Goal: Find contact information: Find contact information

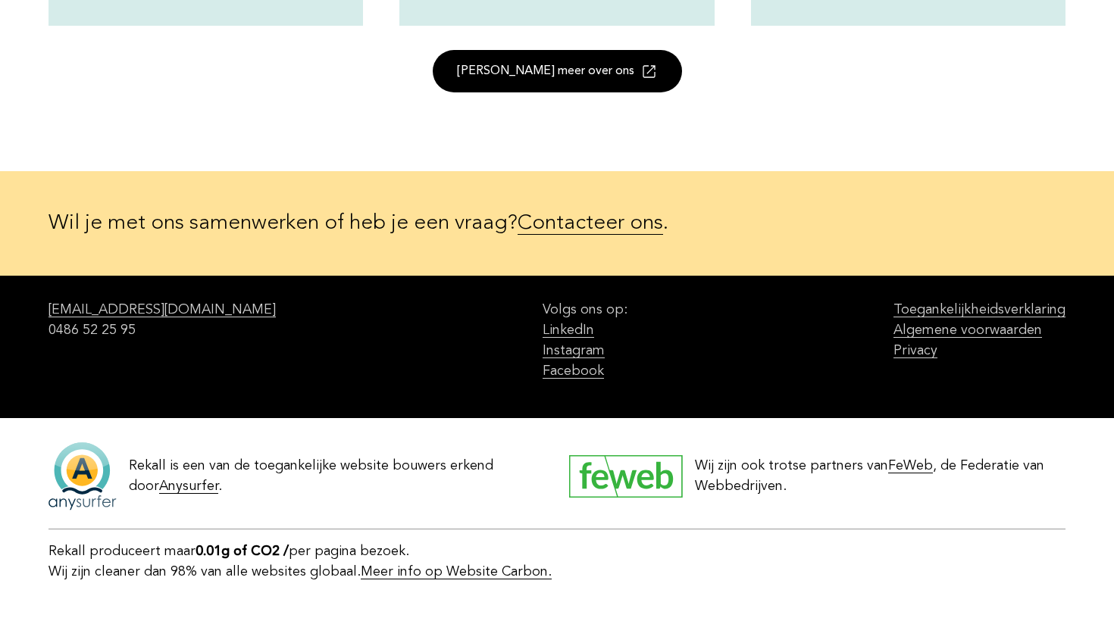
scroll to position [2046, 0]
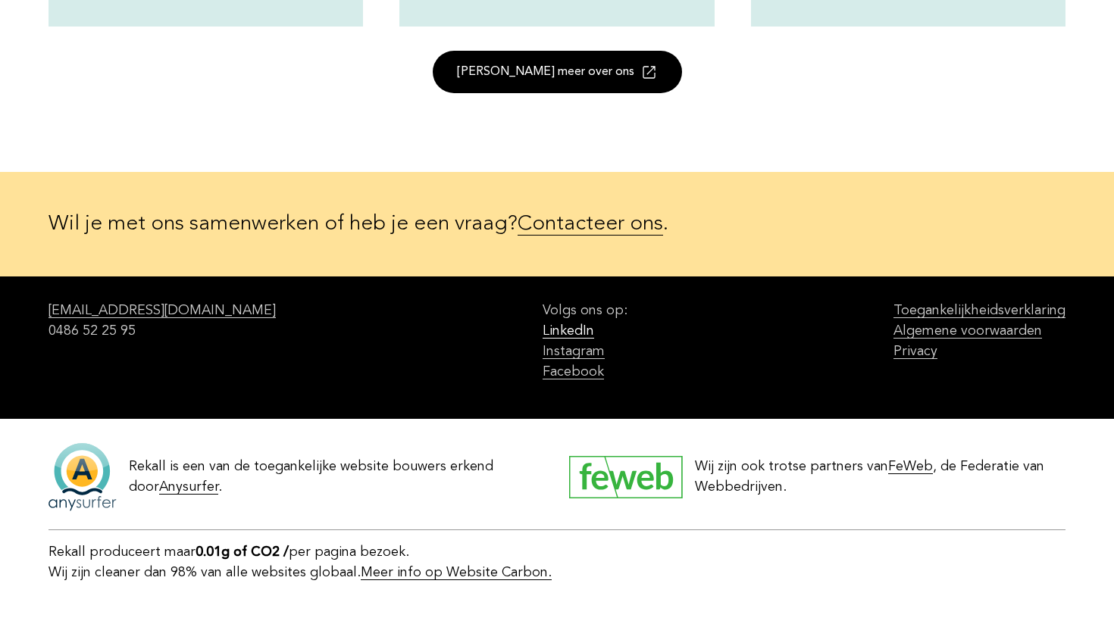
click at [543, 331] on link "LinkedIn" at bounding box center [569, 331] width 52 height 14
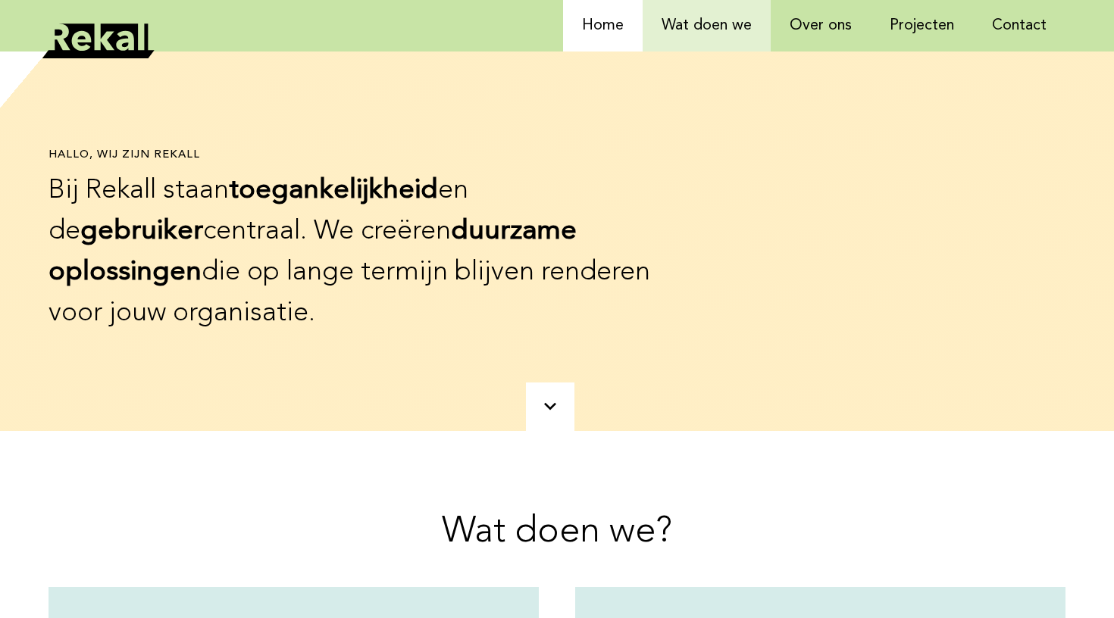
scroll to position [0, 0]
click at [702, 33] on link "Wat doen we" at bounding box center [707, 26] width 128 height 52
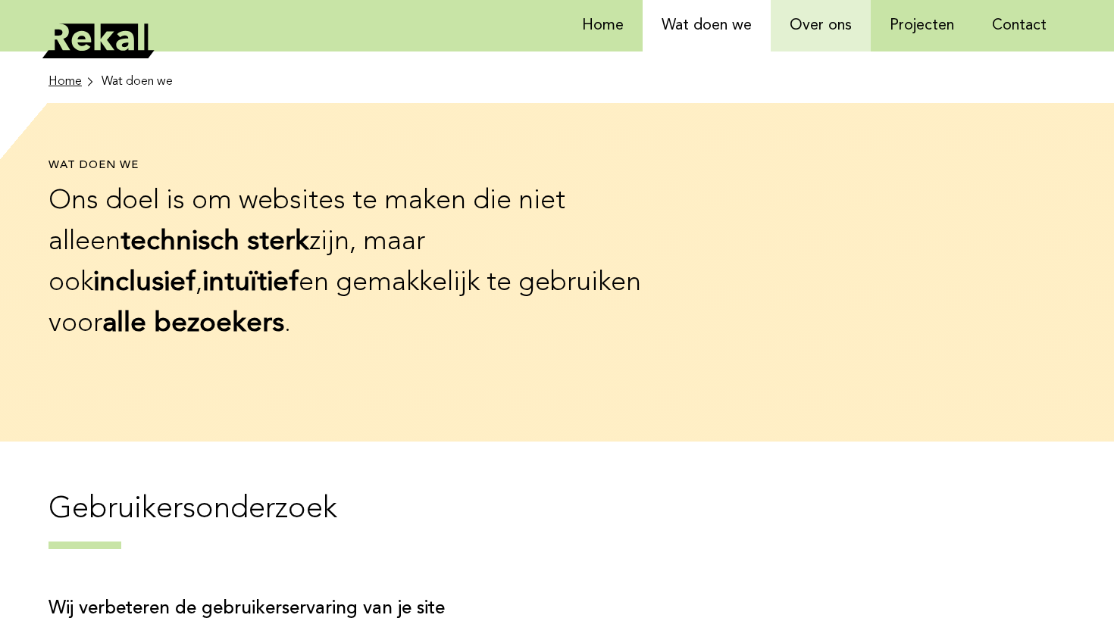
click at [799, 30] on link "Over ons" at bounding box center [821, 26] width 100 height 52
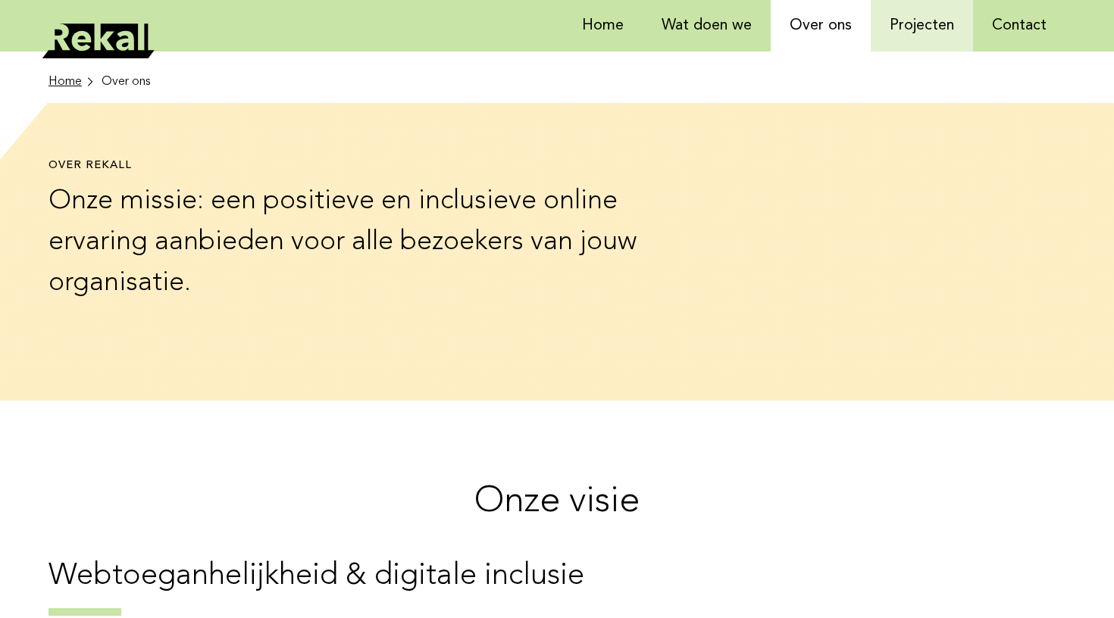
click at [906, 25] on link "Projecten" at bounding box center [922, 26] width 102 height 52
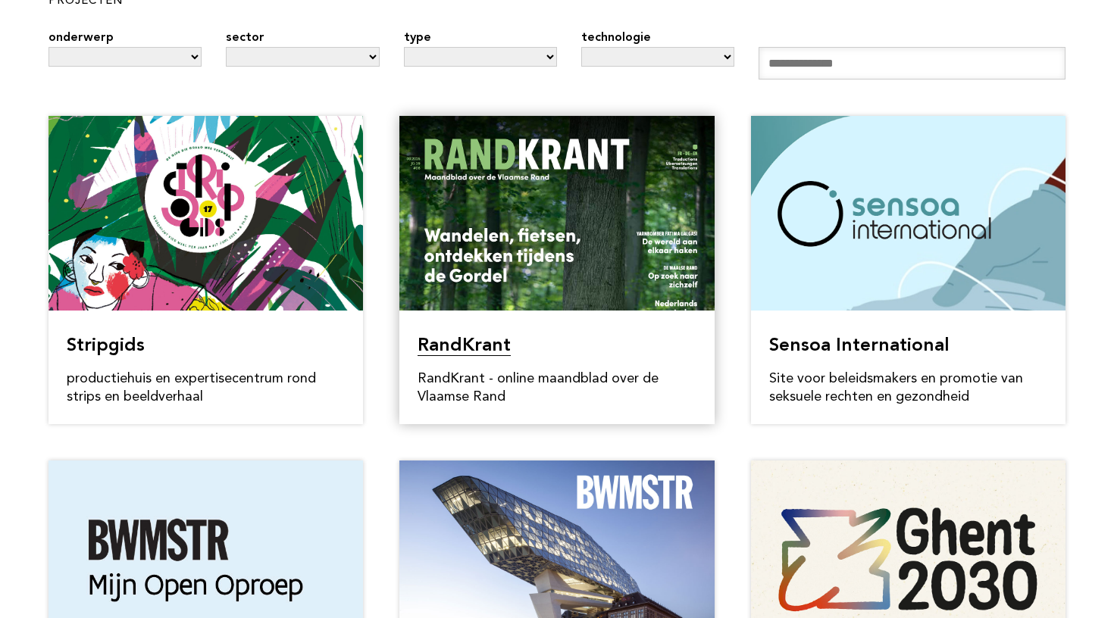
scroll to position [124, 0]
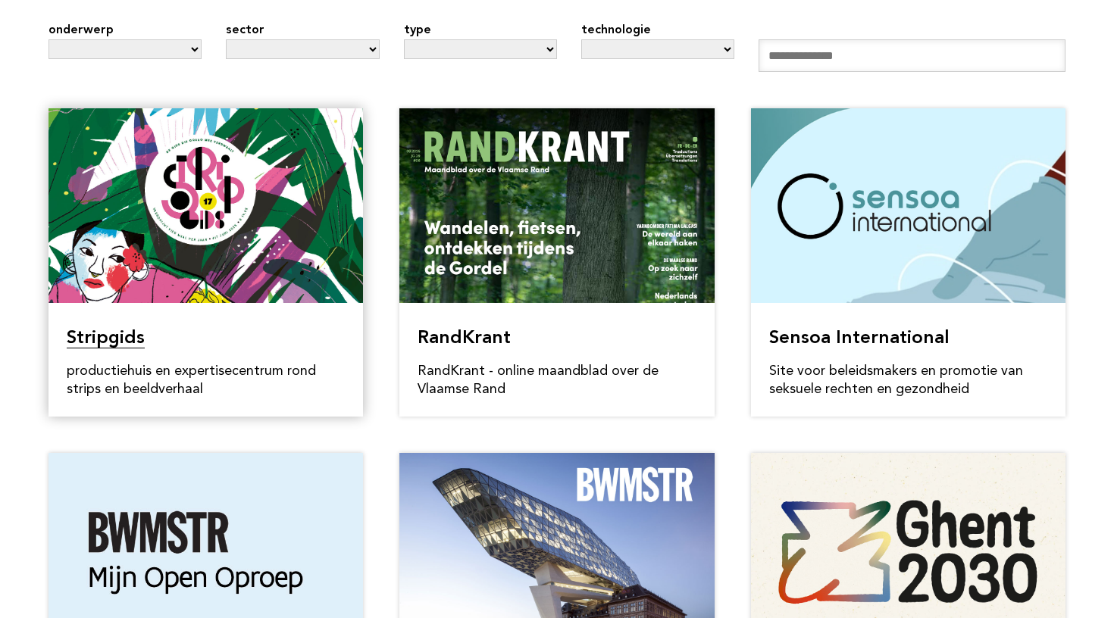
click at [145, 330] on link "Stripgids" at bounding box center [106, 339] width 78 height 19
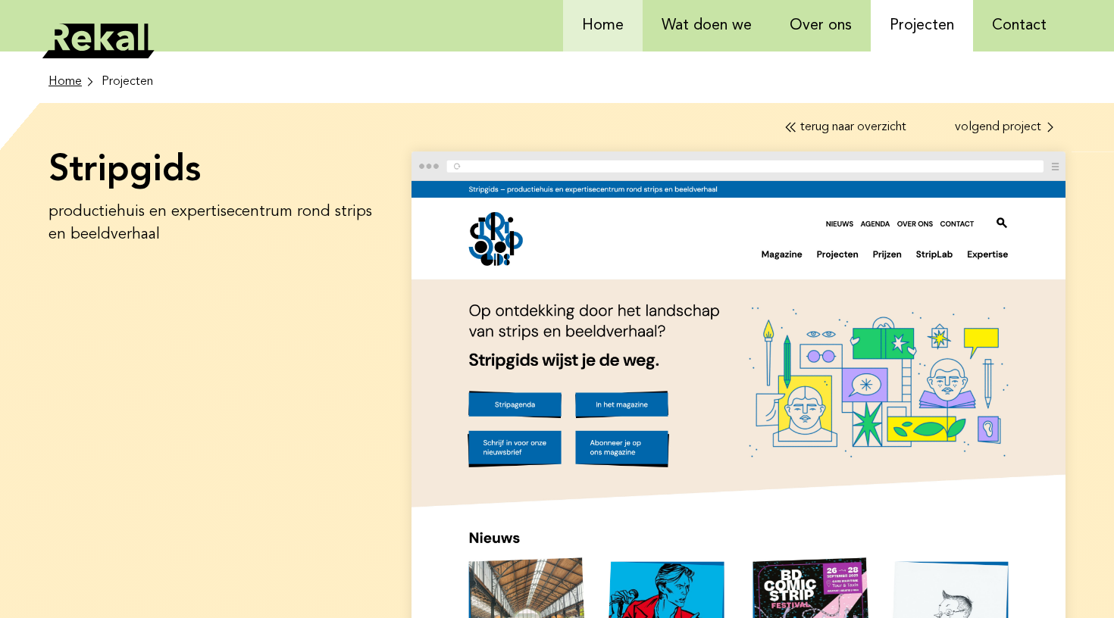
click at [582, 31] on link "Home" at bounding box center [603, 26] width 80 height 52
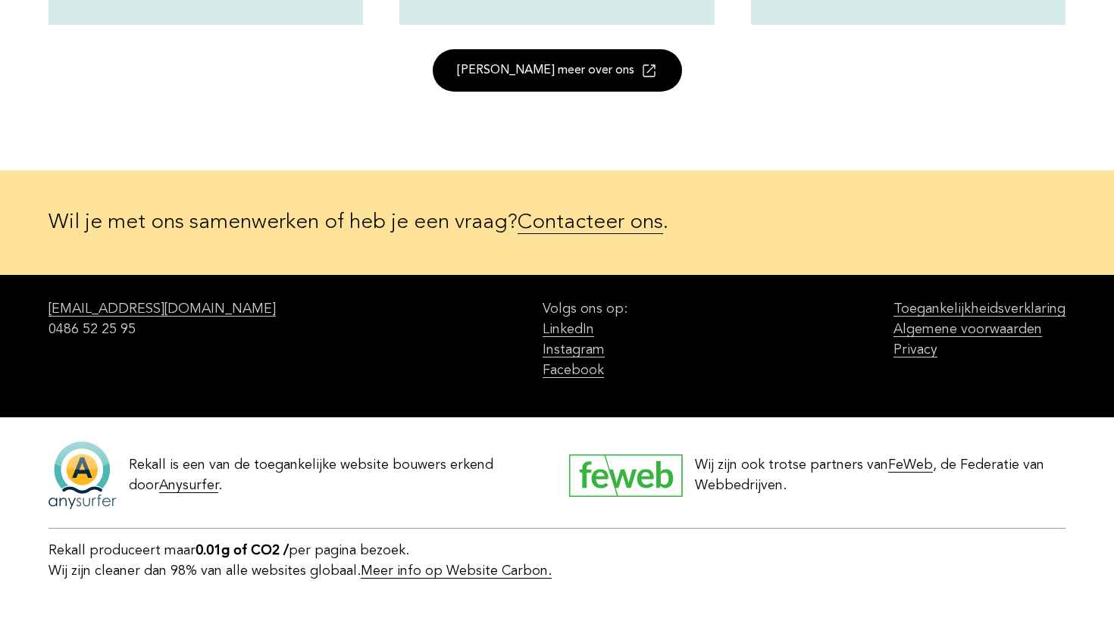
scroll to position [2046, 0]
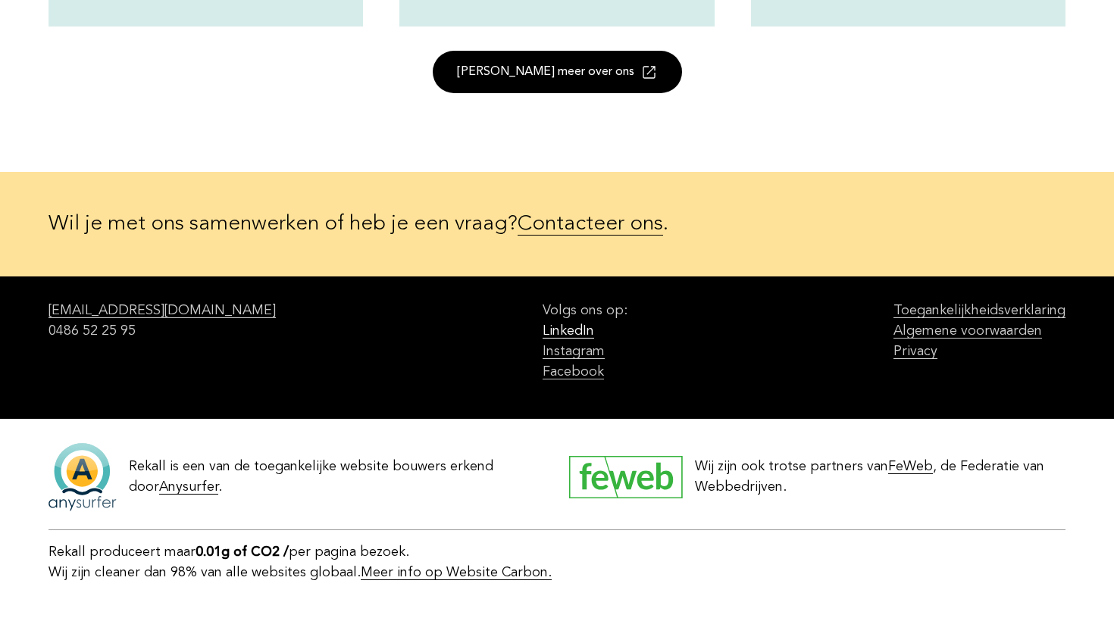
click at [543, 330] on link "LinkedIn" at bounding box center [569, 331] width 52 height 14
drag, startPoint x: 151, startPoint y: 333, endPoint x: 48, endPoint y: 333, distance: 102.3
click at [48, 333] on div "[EMAIL_ADDRESS][DOMAIN_NAME] 0486 52 25 95 Volgs ons op: LinkedIn Instagram Fac…" at bounding box center [556, 348] width 1017 height 142
drag, startPoint x: 148, startPoint y: 311, endPoint x: 45, endPoint y: 309, distance: 102.3
click at [45, 309] on footer "Wil je met ons samenwerken of heb je een vraag? Contacteer ons . [EMAIL_ADDRESS…" at bounding box center [557, 396] width 1114 height 448
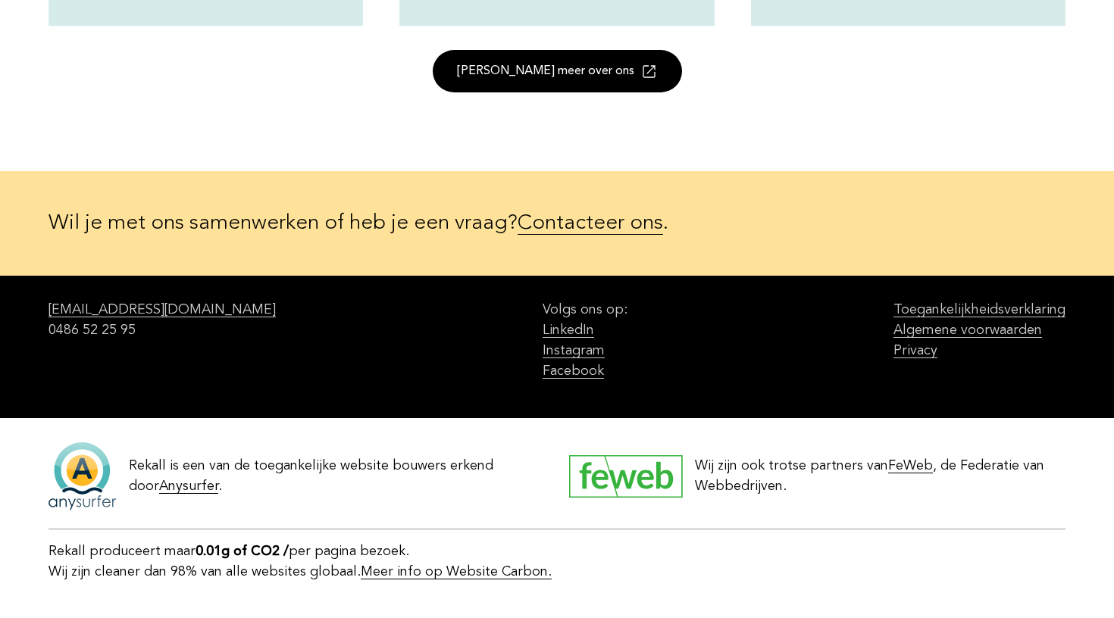
scroll to position [2046, 0]
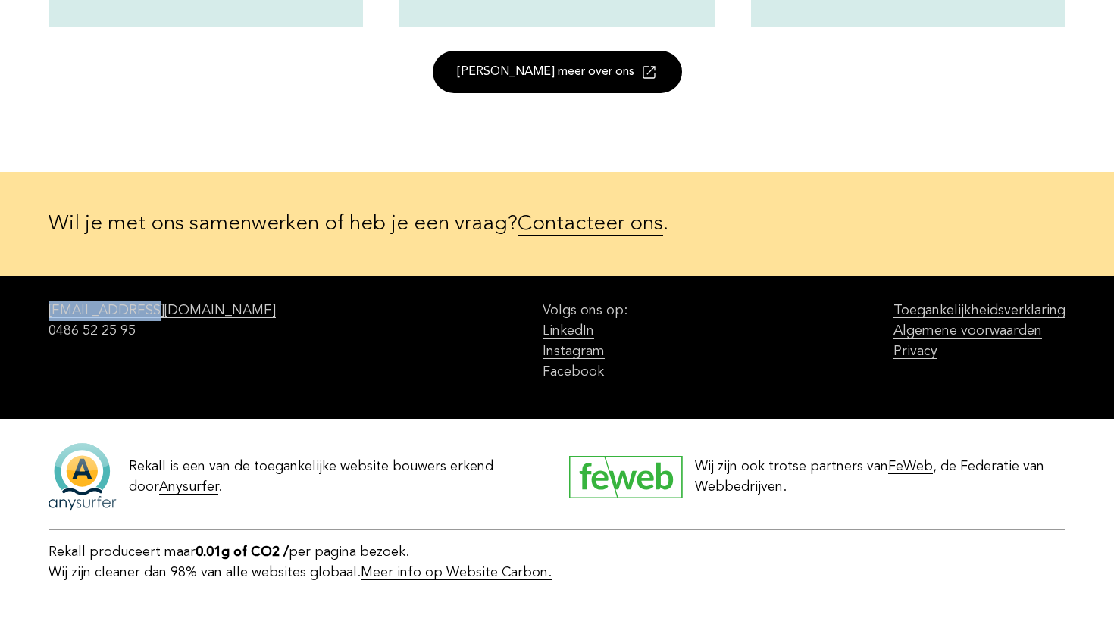
drag, startPoint x: 158, startPoint y: 306, endPoint x: 48, endPoint y: 305, distance: 110.6
click at [48, 305] on footer "Wil je met ons samenwerken of heb je een vraag? Contacteer ons . [EMAIL_ADDRESS…" at bounding box center [557, 396] width 1114 height 448
copy link "[EMAIL_ADDRESS][DOMAIN_NAME]"
click at [180, 311] on div "[EMAIL_ADDRESS][DOMAIN_NAME] 0486 52 25 95 Volgs ons op: LinkedIn Instagram Fac…" at bounding box center [556, 348] width 1017 height 142
drag, startPoint x: 152, startPoint y: 306, endPoint x: 45, endPoint y: 305, distance: 107.6
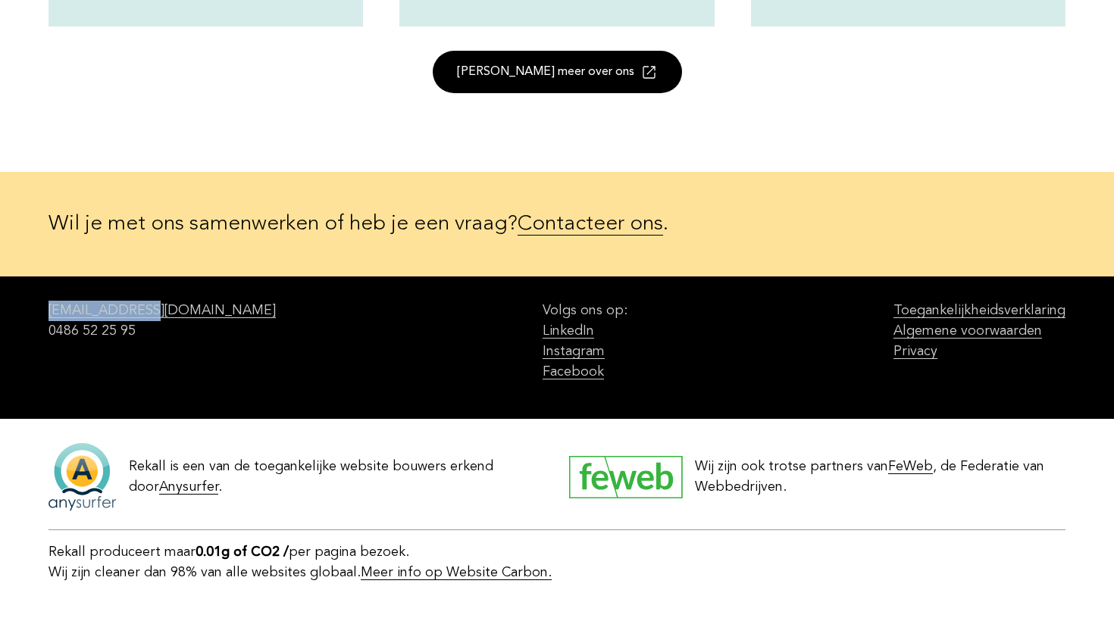
click at [45, 305] on footer "Wil je met ons samenwerken of heb je een vraag? Contacteer ons . [EMAIL_ADDRESS…" at bounding box center [557, 396] width 1114 height 448
copy link "[EMAIL_ADDRESS][DOMAIN_NAME]"
